Goal: Navigation & Orientation: Find specific page/section

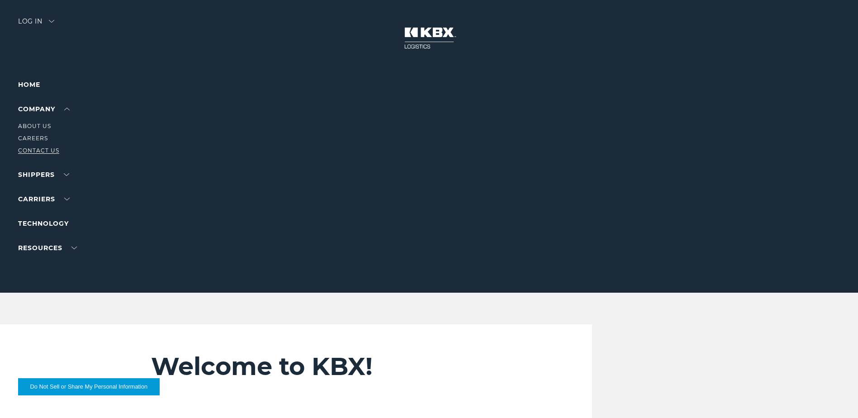
click at [30, 149] on link "Contact Us" at bounding box center [38, 150] width 41 height 7
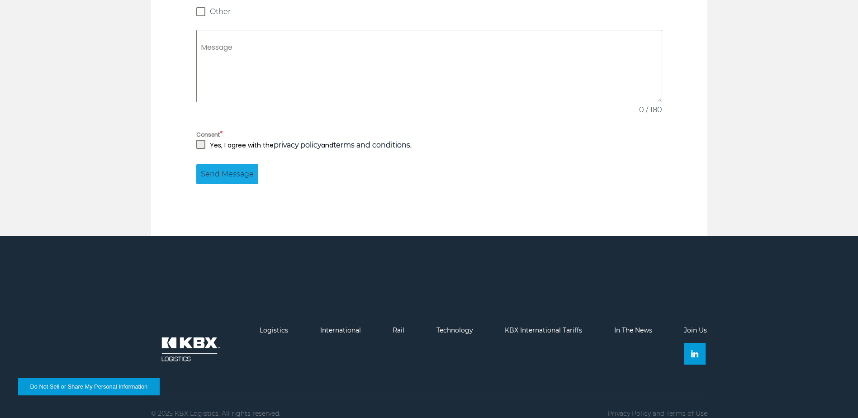
scroll to position [864, 0]
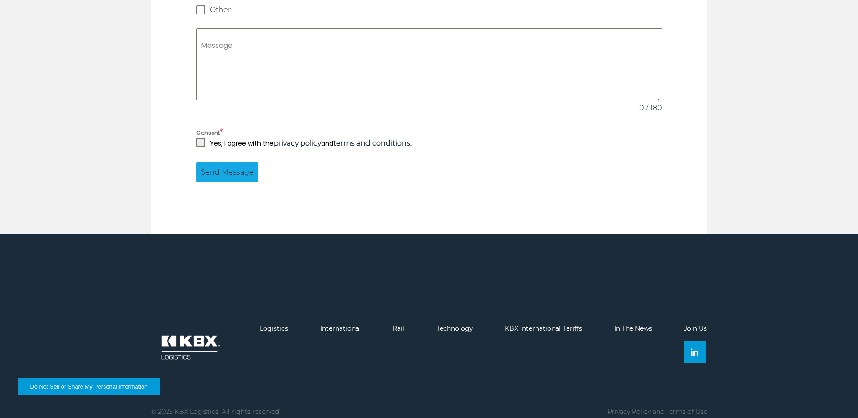
click at [269, 324] on link "Logistics" at bounding box center [273, 328] width 28 height 8
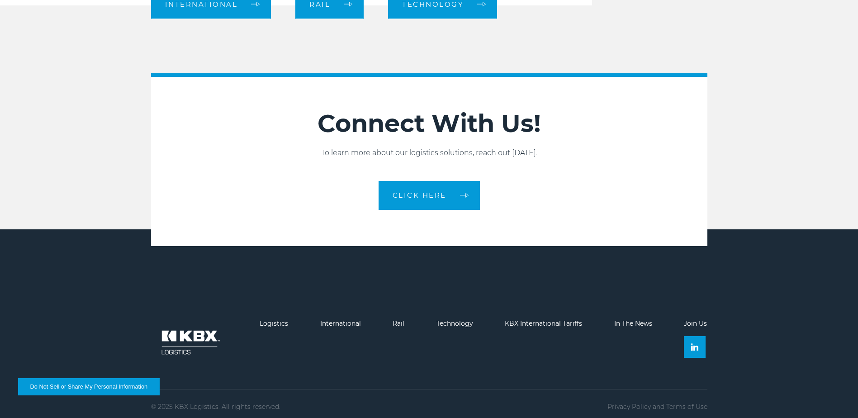
scroll to position [1038, 0]
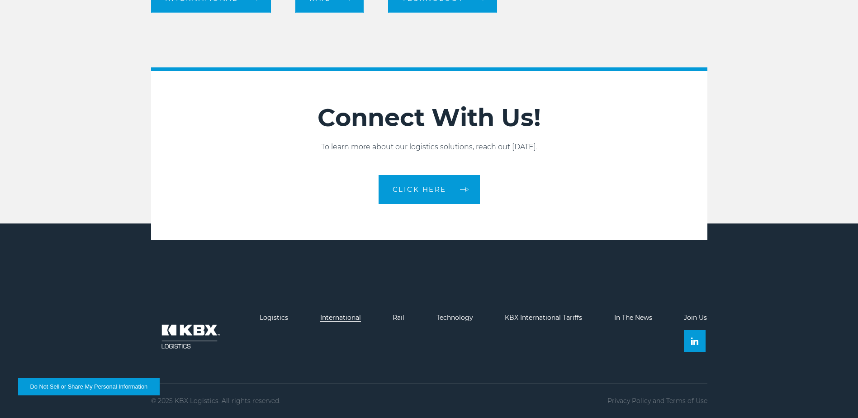
click at [327, 314] on link "International" at bounding box center [340, 317] width 41 height 8
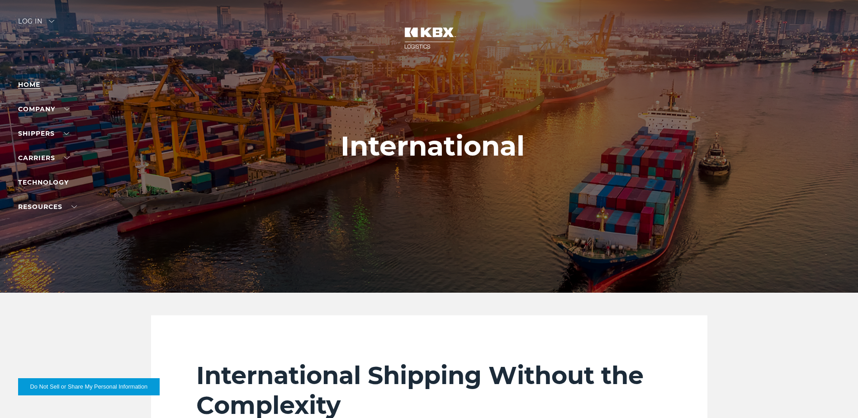
click at [33, 84] on link "Home" at bounding box center [29, 84] width 22 height 8
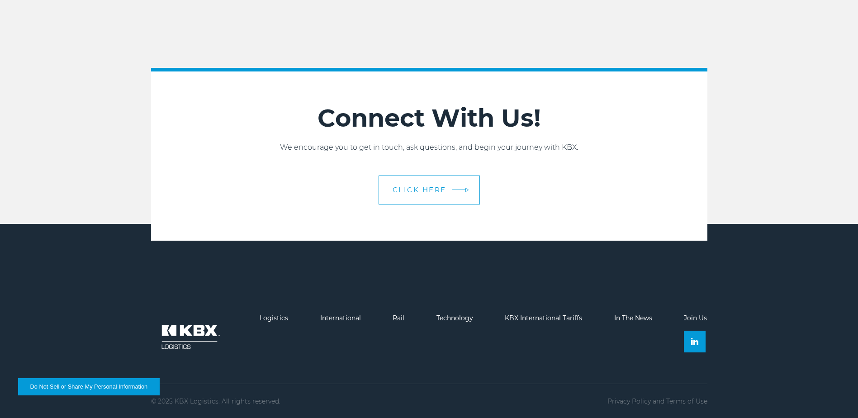
scroll to position [2016, 0]
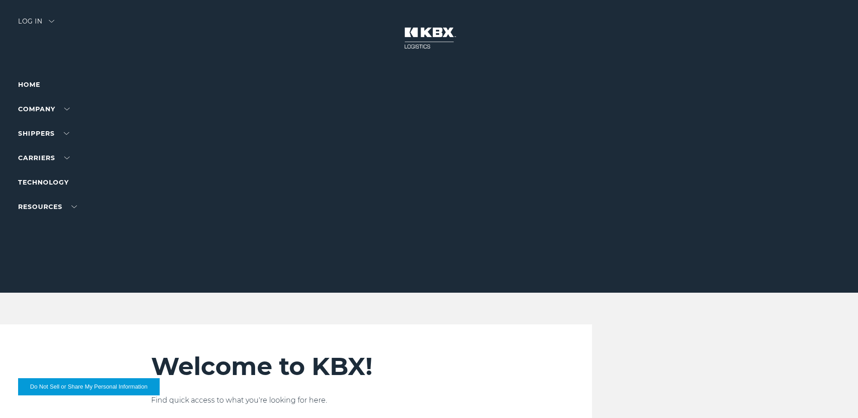
scroll to position [2016, 0]
